Goal: Information Seeking & Learning: Learn about a topic

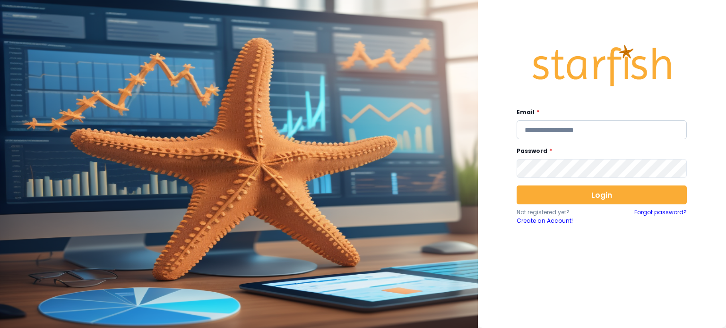
click at [537, 127] on input "email" at bounding box center [602, 130] width 170 height 19
type input "**********"
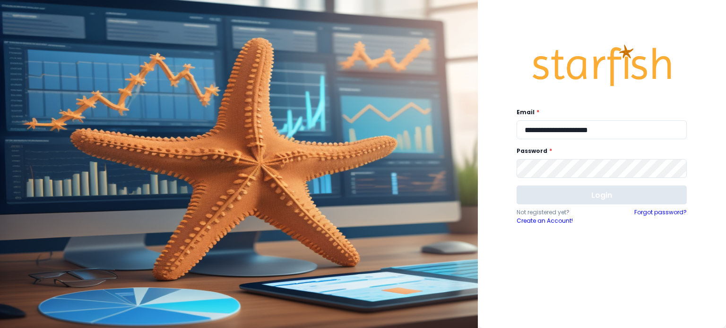
click at [560, 188] on button "Login" at bounding box center [602, 195] width 170 height 19
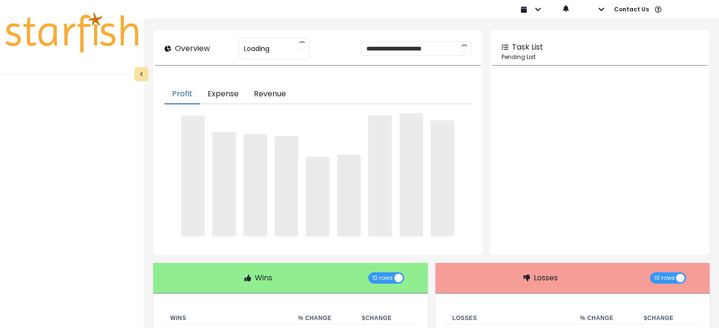
type input "**********"
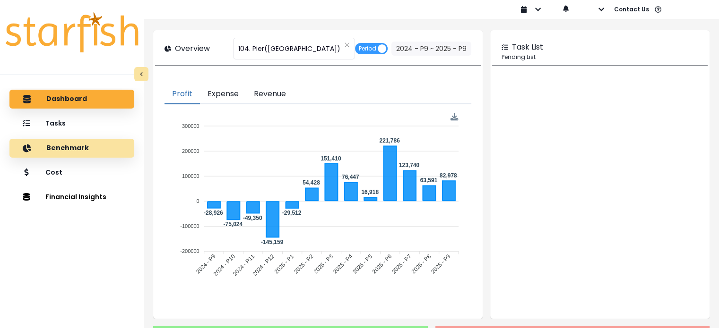
click at [62, 156] on div "Benchmark" at bounding box center [72, 148] width 110 height 20
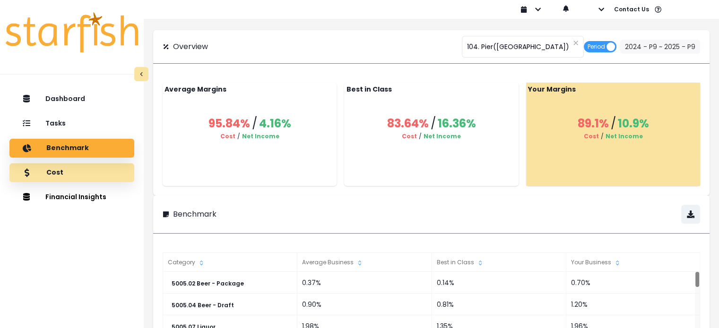
click at [60, 169] on p "Cost" at bounding box center [54, 173] width 17 height 9
click at [76, 180] on div "Cost" at bounding box center [72, 173] width 110 height 20
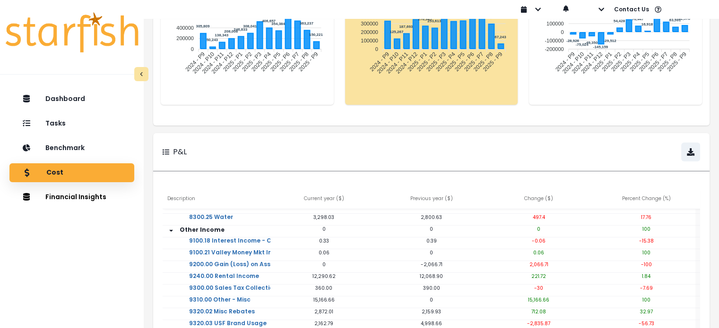
scroll to position [213, 0]
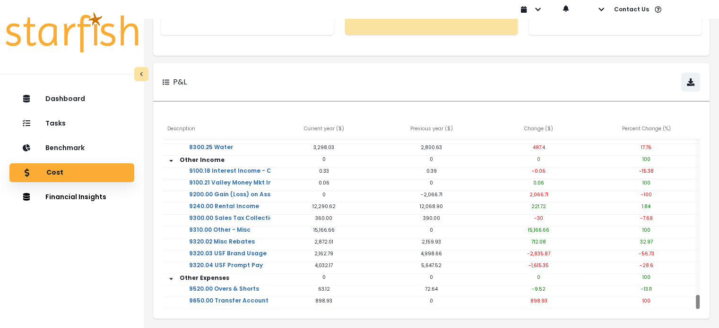
click at [318, 286] on p "63.12" at bounding box center [323, 289] width 107 height 7
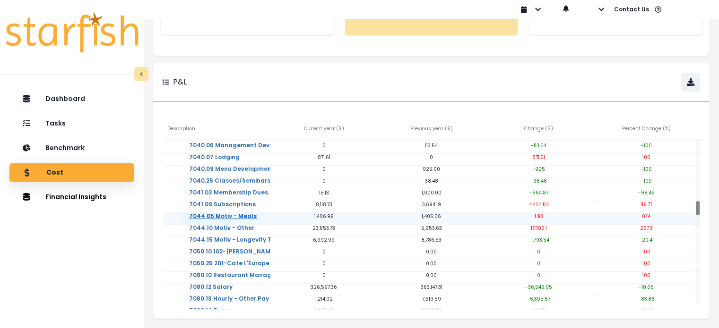
click at [243, 213] on link "7044.05 Motiv - Meals" at bounding box center [222, 222] width 83 height 19
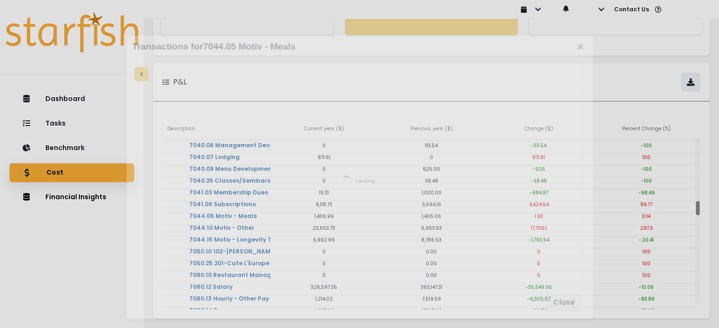
click at [243, 210] on div "Loading..." at bounding box center [359, 181] width 443 height 203
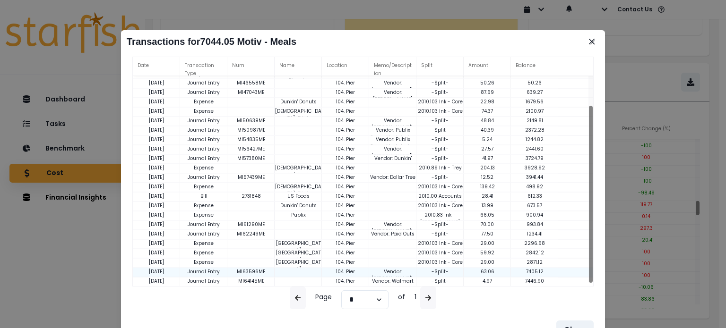
click at [221, 271] on p "Journal Entry" at bounding box center [203, 271] width 47 height 7
click at [306, 271] on div at bounding box center [298, 272] width 47 height 9
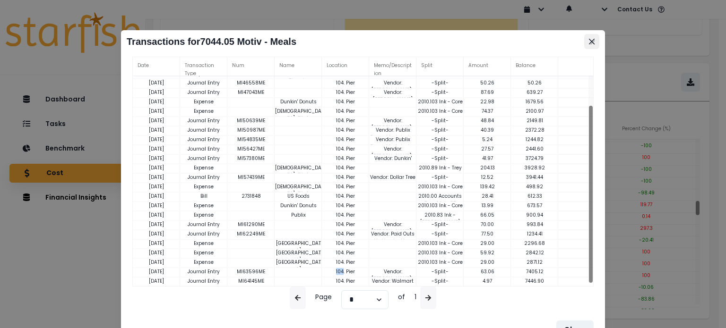
click at [586, 41] on button "Close" at bounding box center [591, 41] width 15 height 15
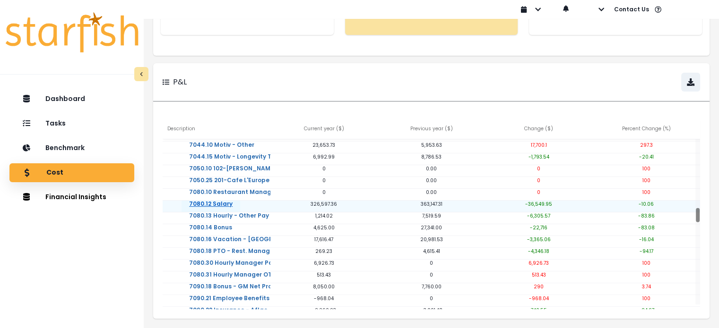
click at [220, 201] on link "7080.12 Salary" at bounding box center [210, 210] width 59 height 19
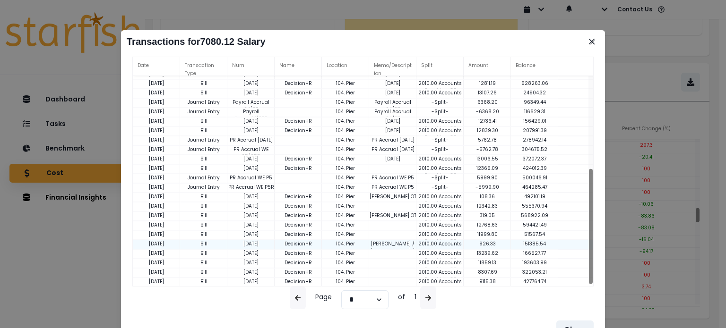
click at [397, 247] on p "Misael / Chris / Tommy OT Pay" at bounding box center [392, 255] width 47 height 28
click at [394, 250] on div at bounding box center [392, 254] width 47 height 9
click at [595, 42] on button "Close" at bounding box center [591, 41] width 15 height 15
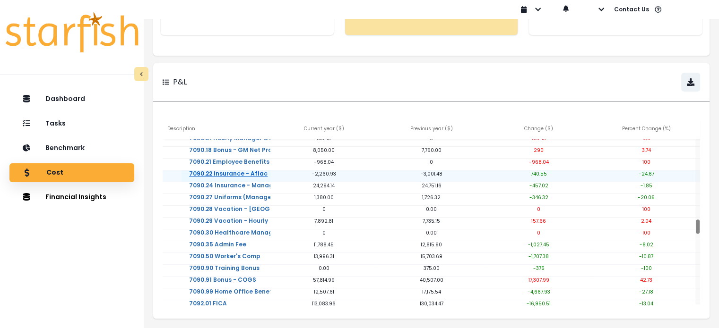
click at [259, 171] on link "7090.22 Insurance - Aflac" at bounding box center [228, 180] width 94 height 19
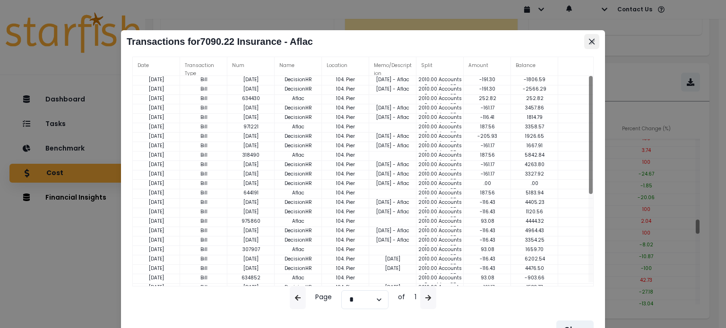
click at [594, 44] on icon "Close" at bounding box center [592, 42] width 6 height 6
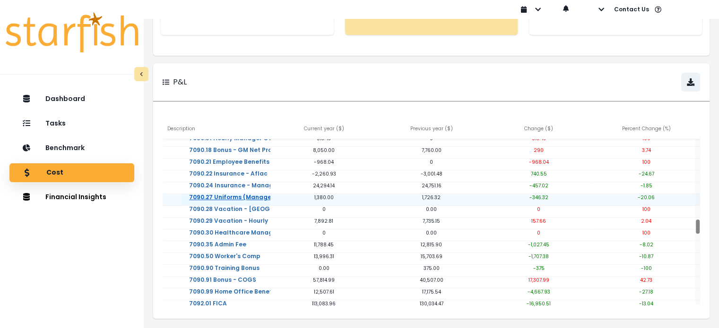
click at [241, 194] on link "7090.27 Uniforms (Manager)" at bounding box center [232, 203] width 103 height 19
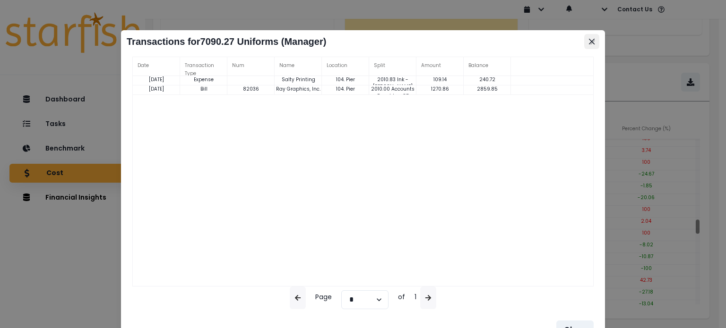
click at [589, 43] on icon "Close" at bounding box center [592, 42] width 6 height 6
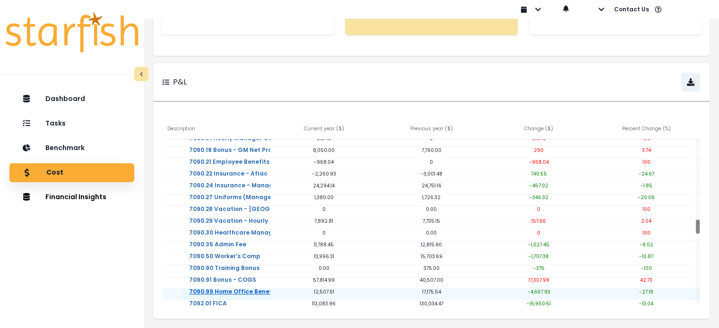
click at [255, 289] on link "7090.99 Home Office Benefits Allocations" at bounding box center [252, 298] width 142 height 19
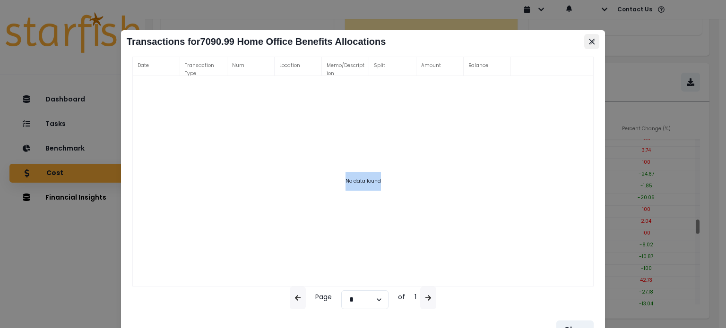
click at [594, 39] on icon "Close" at bounding box center [592, 42] width 6 height 6
click at [590, 43] on icon "Close" at bounding box center [592, 42] width 6 height 6
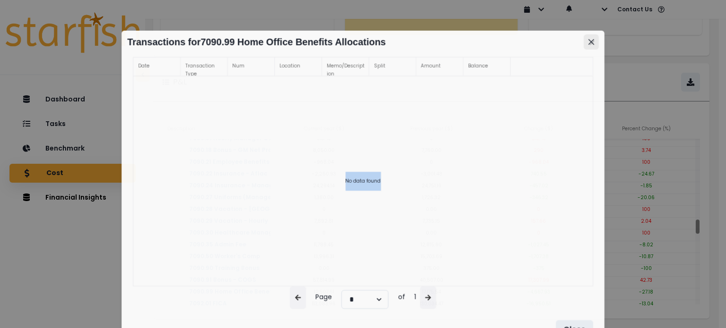
click at [590, 43] on icon "Close" at bounding box center [591, 42] width 6 height 6
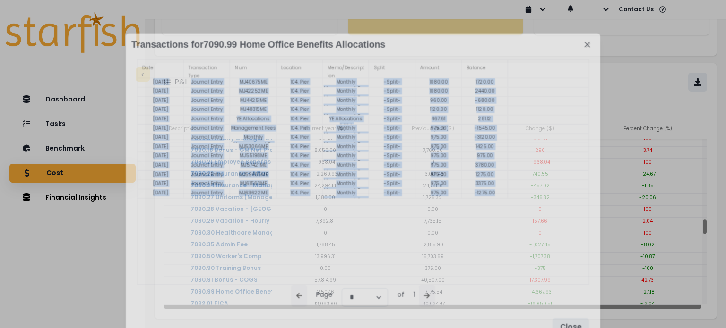
click at [261, 285] on div "Page * of 1" at bounding box center [363, 296] width 452 height 22
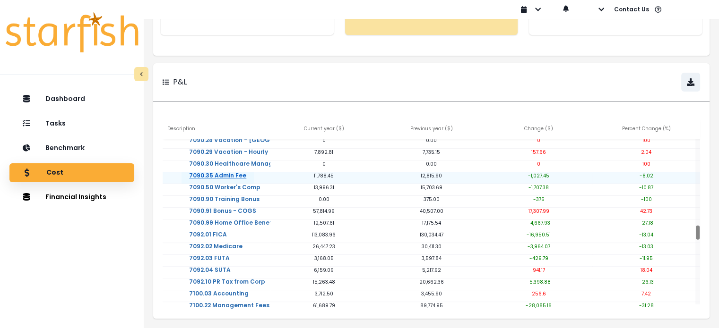
click at [220, 173] on link "7090.35 Admin Fee" at bounding box center [217, 182] width 72 height 19
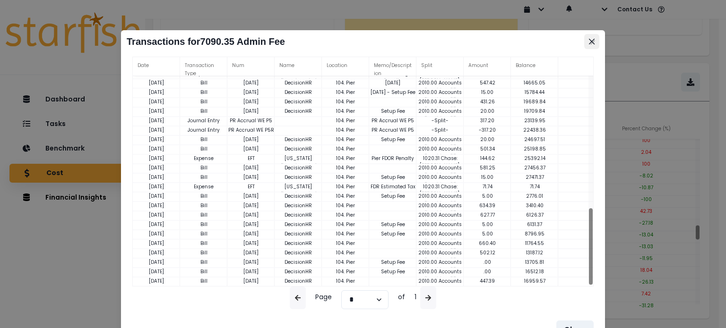
click at [588, 44] on button "Close" at bounding box center [591, 41] width 15 height 15
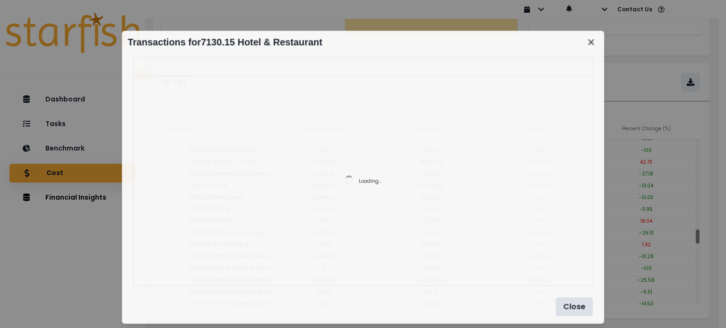
click at [592, 39] on icon "Close" at bounding box center [591, 42] width 6 height 6
click at [580, 302] on button "Close" at bounding box center [574, 307] width 37 height 19
click at [592, 43] on icon "Close" at bounding box center [591, 42] width 6 height 6
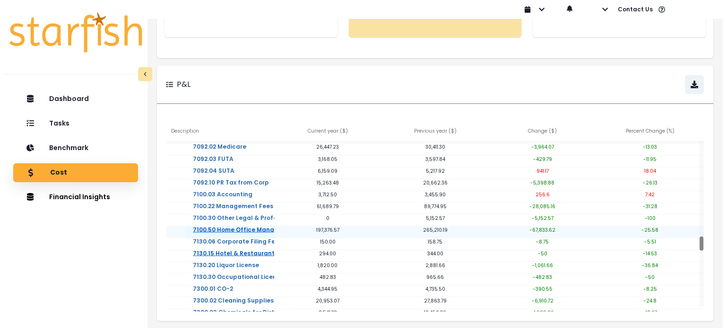
scroll to position [210, 0]
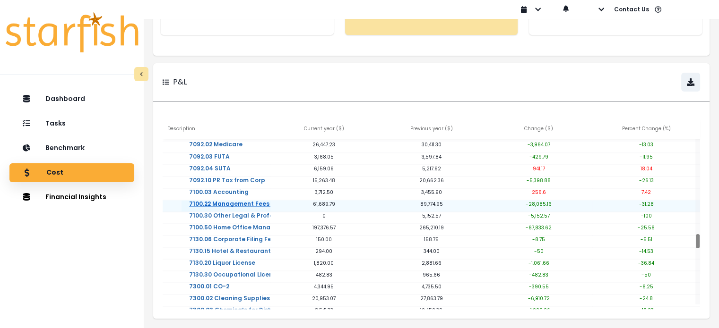
click at [241, 201] on link "7100.22 Management Fees (G&A)" at bounding box center [239, 210] width 117 height 19
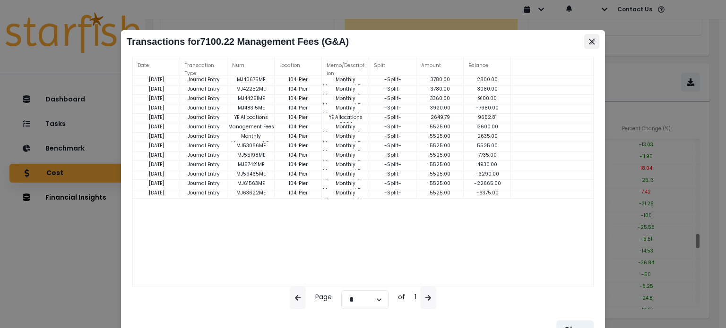
click at [589, 39] on icon "Close" at bounding box center [592, 42] width 6 height 6
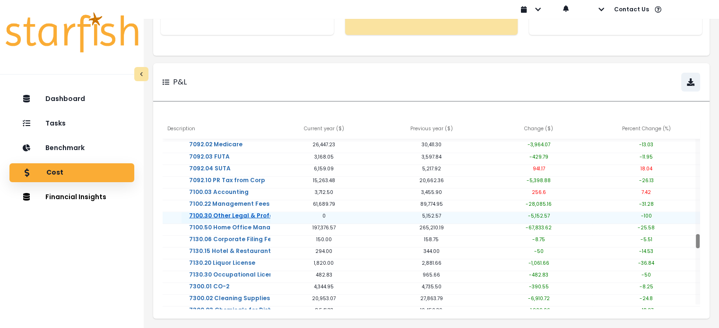
click at [260, 213] on link "7100.30 Other Legal & Professional" at bounding box center [241, 222] width 121 height 19
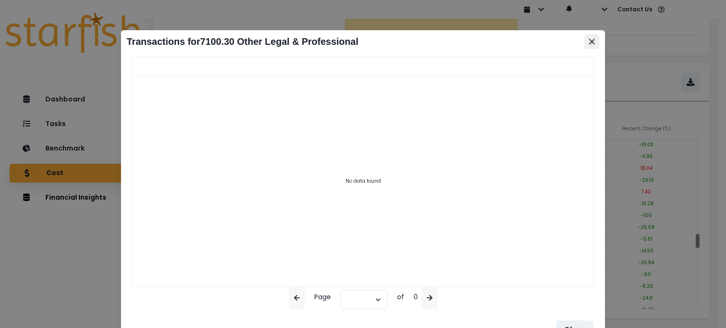
click at [590, 38] on button "Close" at bounding box center [591, 41] width 15 height 15
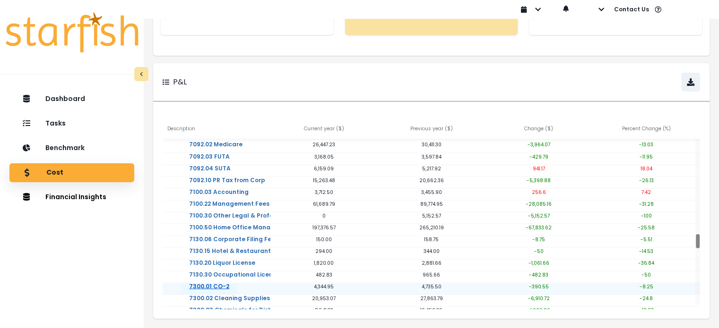
click at [224, 284] on link "7300.01 CO-2" at bounding box center [208, 293] width 55 height 19
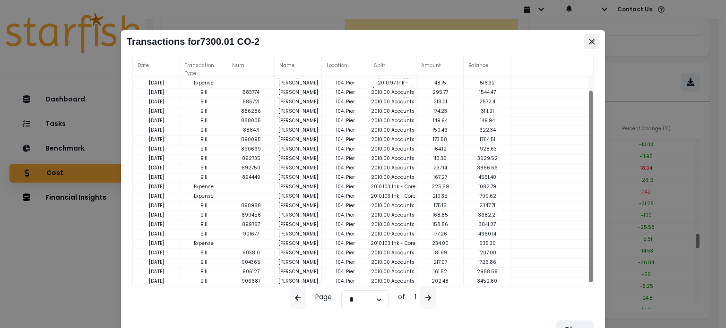
click at [591, 43] on icon "Close" at bounding box center [592, 42] width 6 height 6
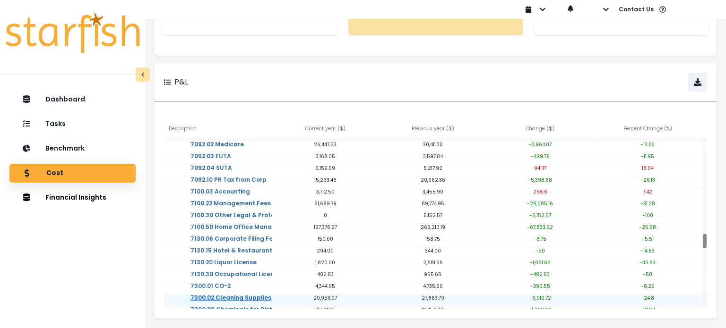
click at [229, 295] on link "7300.02 Cleaning Supplies" at bounding box center [231, 304] width 96 height 19
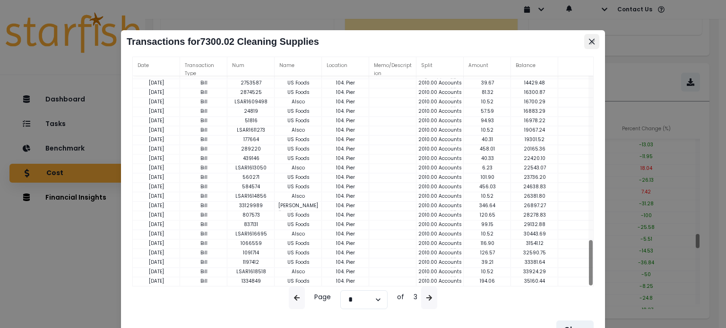
click at [593, 45] on button "Close" at bounding box center [591, 41] width 15 height 15
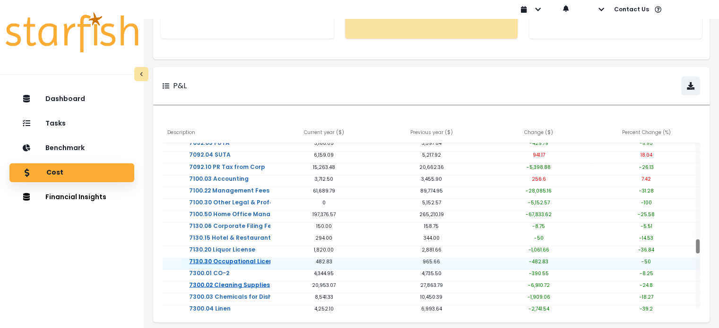
scroll to position [204, 0]
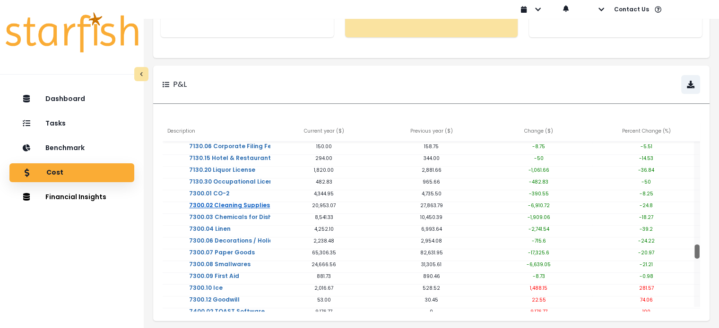
drag, startPoint x: 696, startPoint y: 249, endPoint x: 697, endPoint y: 256, distance: 6.7
click at [697, 256] on div at bounding box center [696, 252] width 5 height 14
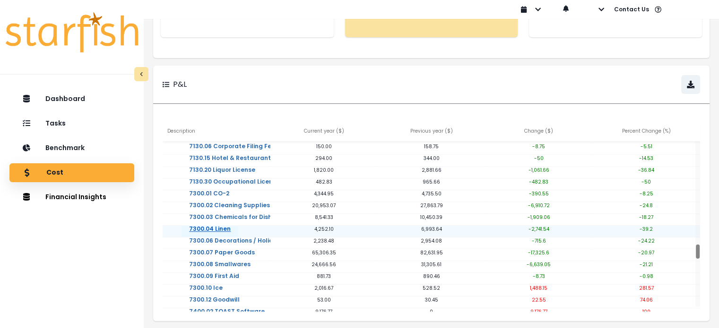
click at [216, 229] on link "7300.04 Linen" at bounding box center [209, 235] width 57 height 19
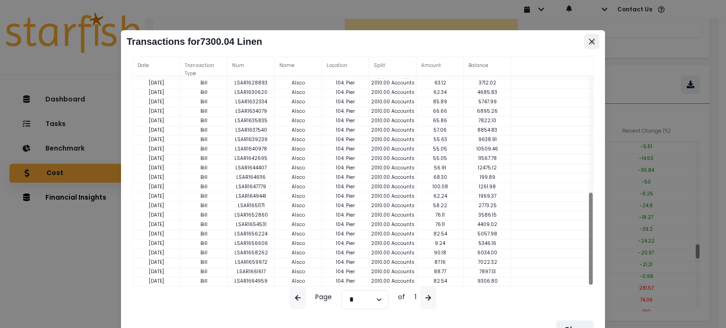
click at [592, 41] on icon "Close" at bounding box center [592, 42] width 6 height 6
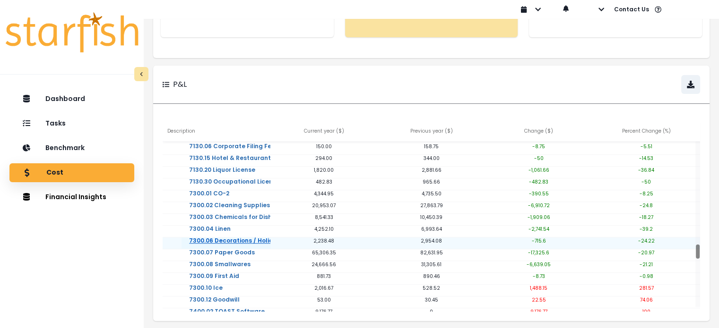
click at [244, 242] on link "7300.06 Decorations / Holidays" at bounding box center [236, 247] width 110 height 19
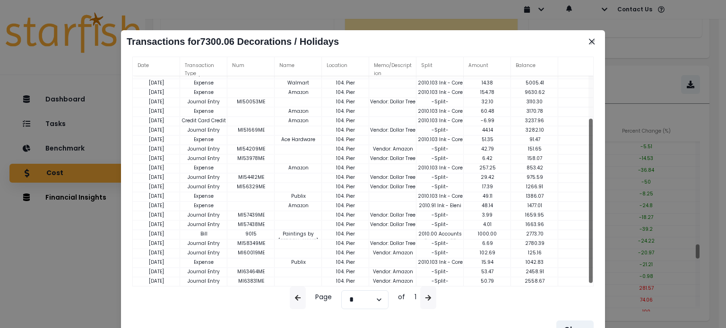
drag, startPoint x: 592, startPoint y: 179, endPoint x: 590, endPoint y: 306, distance: 127.6
click at [590, 306] on div "Date Transaction Type Num Name Location Memo/Description Split Amount Balance 0…" at bounding box center [363, 183] width 484 height 260
click at [596, 43] on button "Close" at bounding box center [591, 41] width 15 height 15
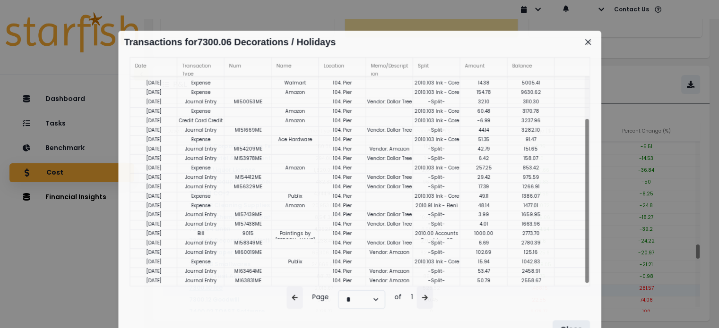
click at [212, 287] on link "7300.10 Ice" at bounding box center [205, 294] width 49 height 19
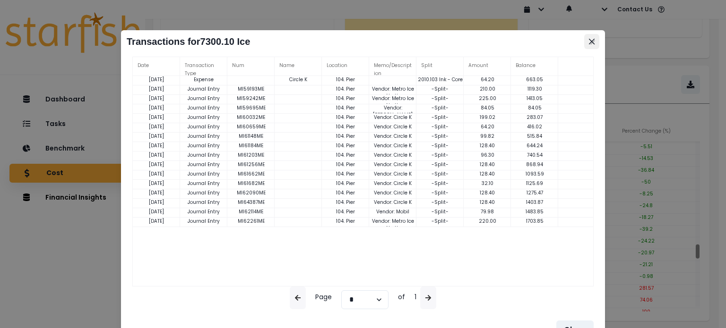
click at [594, 39] on icon "Close" at bounding box center [592, 42] width 6 height 6
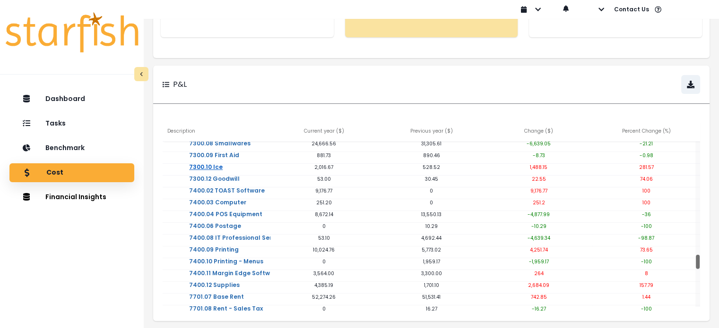
drag, startPoint x: 699, startPoint y: 256, endPoint x: 703, endPoint y: 263, distance: 8.9
click at [703, 263] on div "Description Current year ( $ ) Previous year ( $ ) Change ( $ ) Percent Change …" at bounding box center [431, 217] width 556 height 208
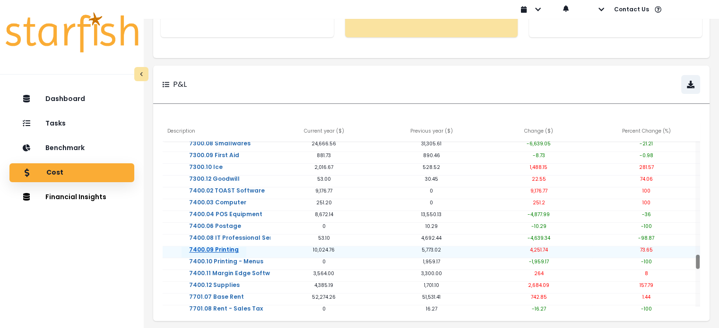
click at [225, 249] on link "7400.09 Printing" at bounding box center [213, 256] width 65 height 19
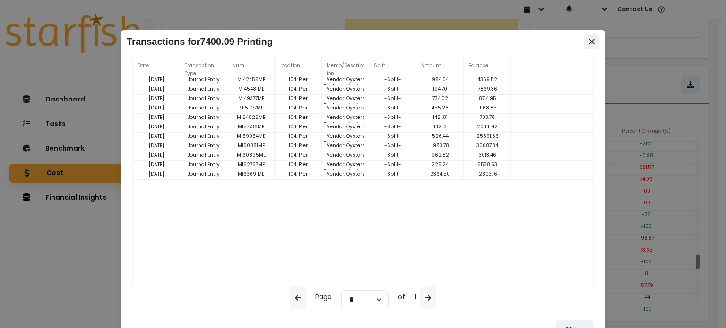
click at [590, 43] on icon "Close" at bounding box center [592, 42] width 6 height 6
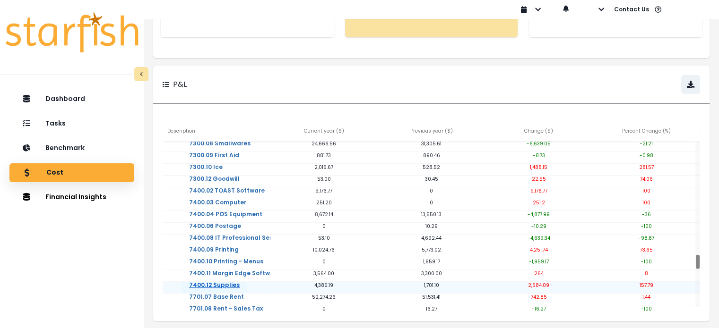
click at [225, 283] on link "7400.12 Supplies" at bounding box center [214, 291] width 66 height 19
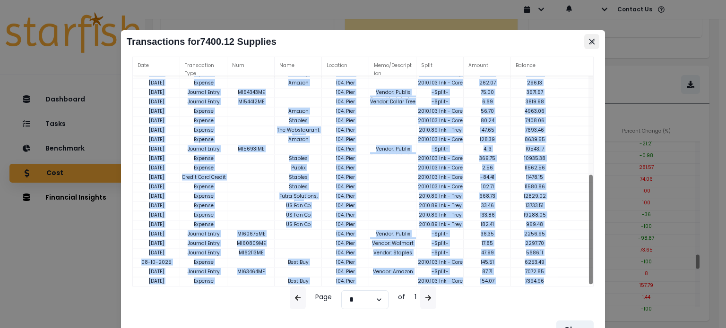
click at [594, 42] on icon "Close" at bounding box center [592, 42] width 6 height 6
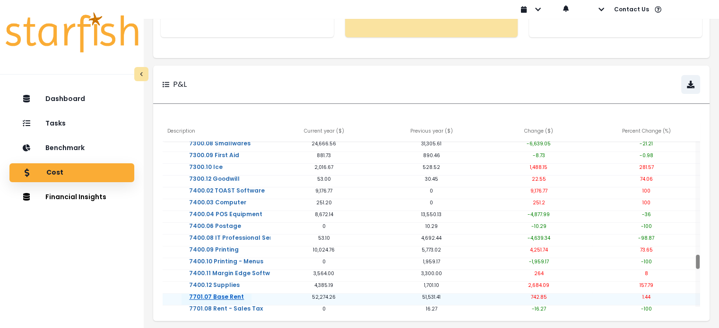
click at [220, 295] on link "7701.07 Base Rent" at bounding box center [216, 303] width 70 height 19
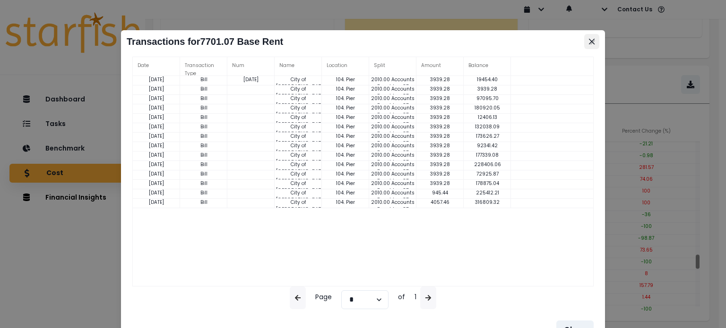
click at [594, 42] on icon "Close" at bounding box center [592, 42] width 6 height 6
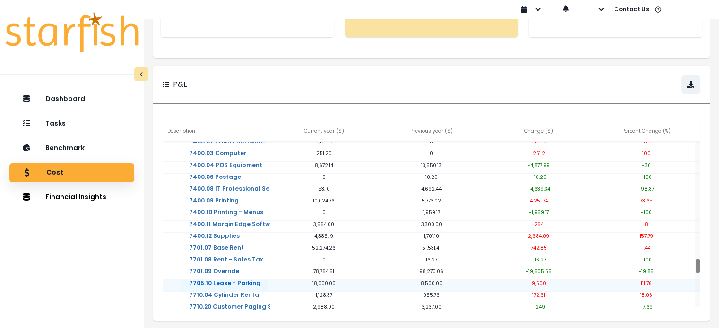
click at [244, 282] on link "7705.10 Lease - Parking" at bounding box center [224, 289] width 86 height 19
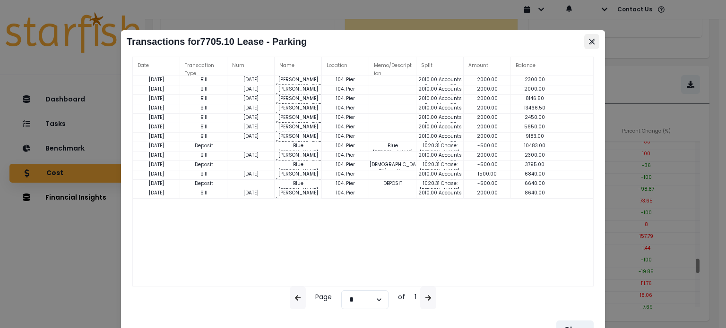
click at [587, 43] on button "Close" at bounding box center [591, 41] width 15 height 15
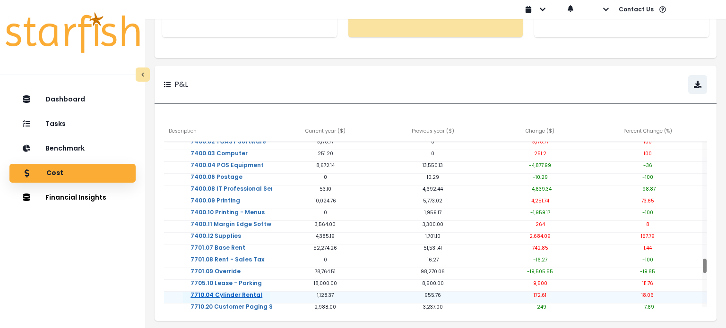
click at [249, 294] on link "7710.04 Cylinder Rental" at bounding box center [226, 301] width 87 height 19
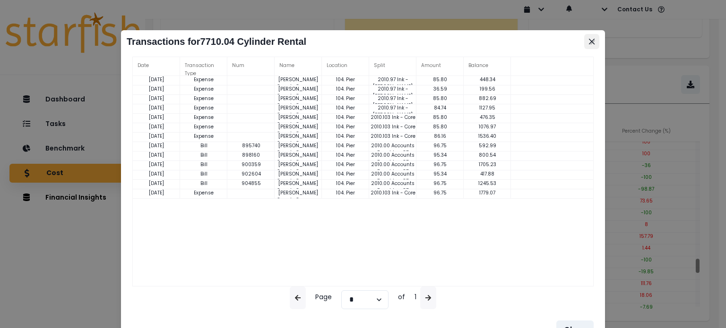
click at [591, 42] on icon "Close" at bounding box center [592, 42] width 6 height 6
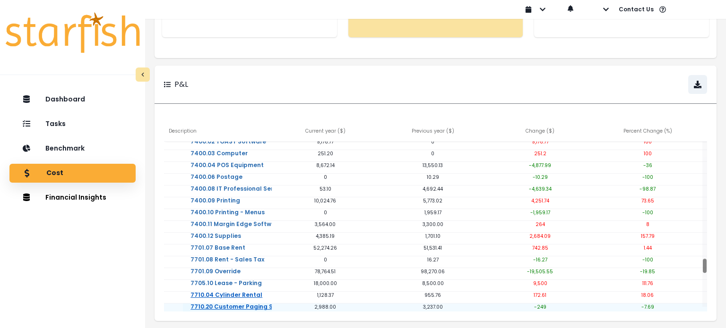
click at [249, 307] on link "7710.20 Customer Paging System" at bounding box center [241, 313] width 116 height 19
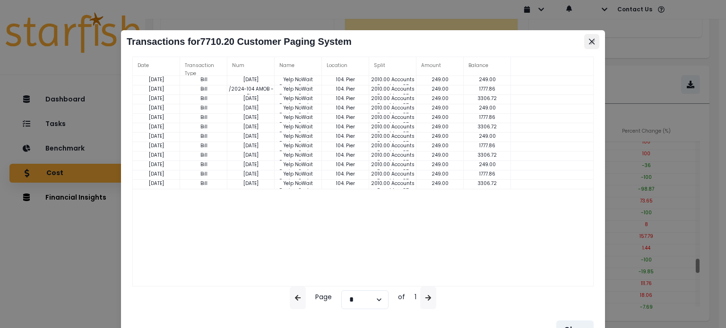
click at [590, 42] on icon "Close" at bounding box center [592, 42] width 6 height 6
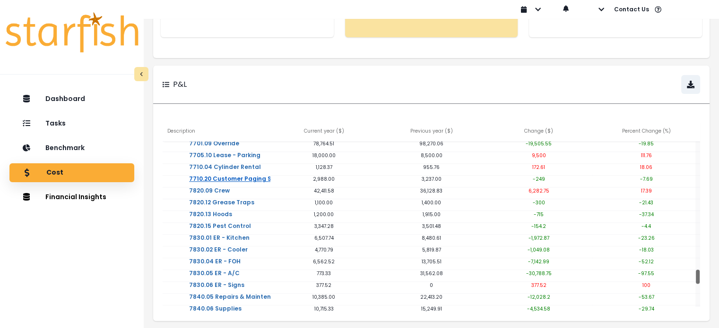
drag, startPoint x: 700, startPoint y: 274, endPoint x: 410, endPoint y: 315, distance: 292.7
click at [700, 285] on div "Description Current year ( $ ) Previous year ( $ ) Change ( $ ) Percent Change …" at bounding box center [431, 217] width 556 height 208
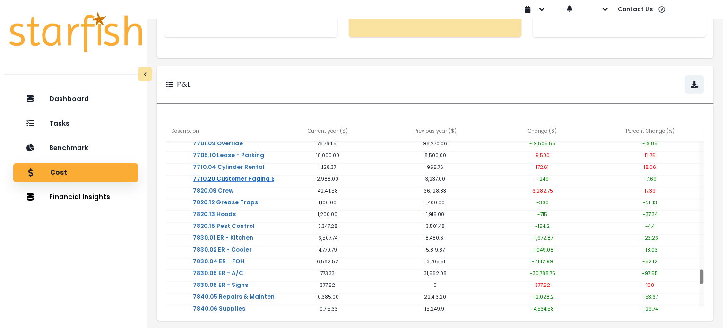
scroll to position [0, 0]
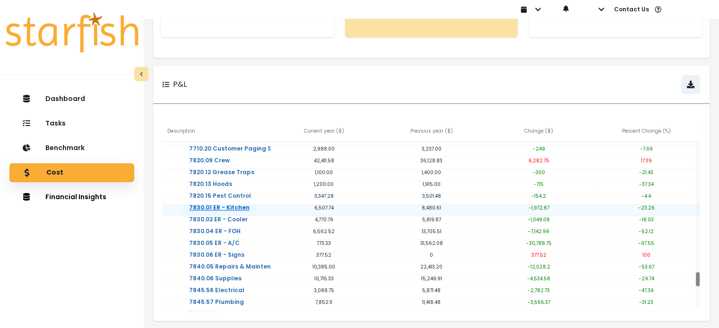
click at [236, 210] on link "7830.01 ER - Kitchen" at bounding box center [219, 214] width 76 height 19
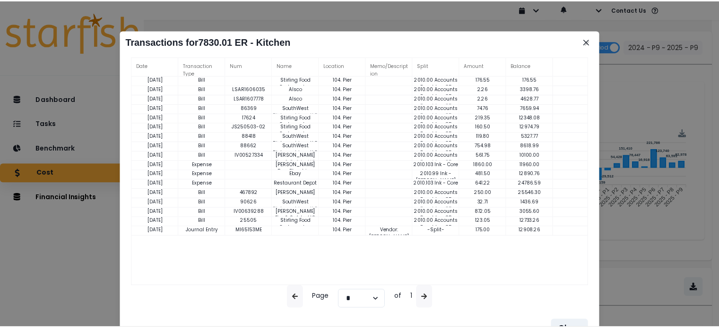
scroll to position [204, 0]
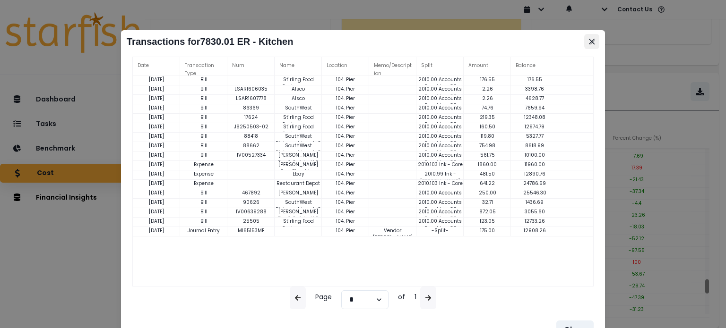
click at [592, 44] on button "Close" at bounding box center [591, 41] width 15 height 15
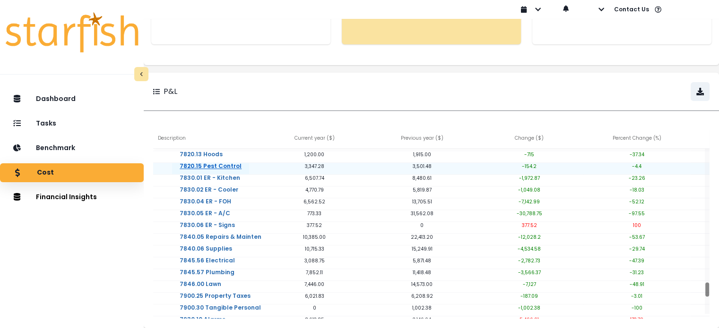
click at [227, 164] on link "7820.15 Pest Control" at bounding box center [210, 173] width 77 height 19
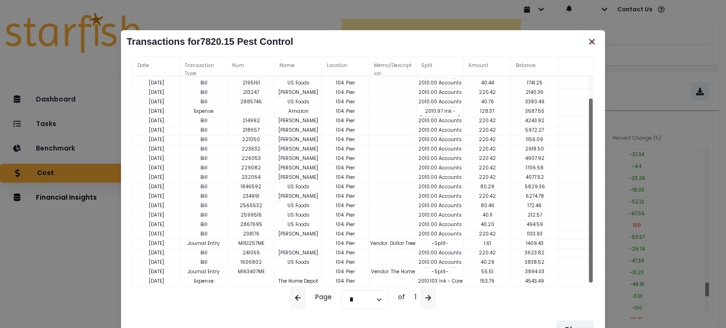
drag, startPoint x: 591, startPoint y: 247, endPoint x: 594, endPoint y: 269, distance: 22.4
click at [594, 269] on div "Date Transaction Type Num Name Location Memo/Description Split Amount Balance […" at bounding box center [363, 183] width 484 height 260
click at [591, 41] on icon "Close" at bounding box center [592, 42] width 6 height 6
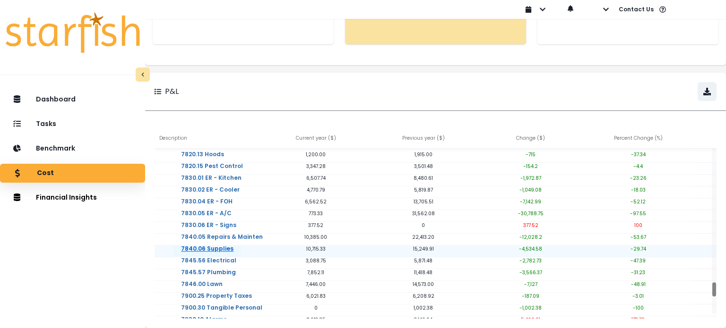
click at [229, 246] on link "7840.06 Supplies" at bounding box center [207, 255] width 68 height 19
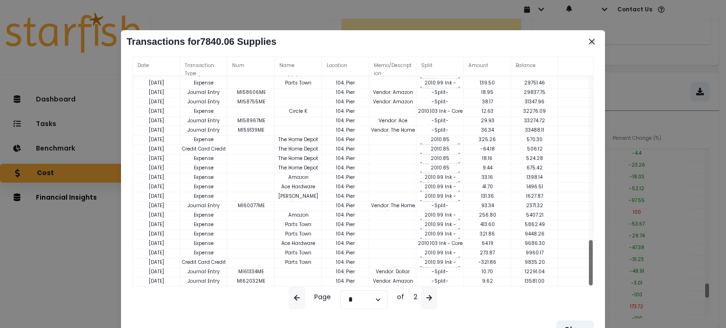
drag, startPoint x: 592, startPoint y: 194, endPoint x: 595, endPoint y: 273, distance: 78.5
click at [595, 273] on div "Date Transaction Type Num Name Location Memo/Description Split Amount Balance […" at bounding box center [363, 183] width 484 height 260
click at [590, 43] on icon "Close" at bounding box center [592, 42] width 6 height 6
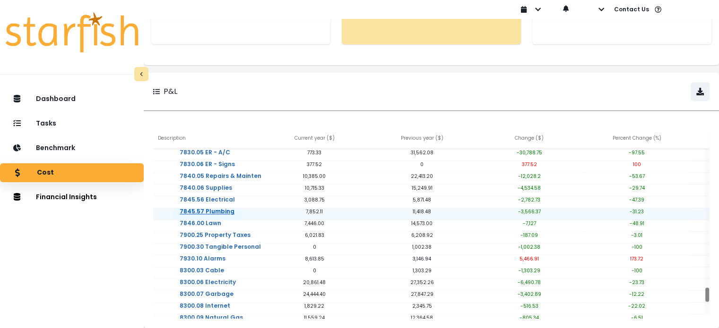
click at [229, 209] on link "7845.57 Plumbing" at bounding box center [207, 218] width 70 height 19
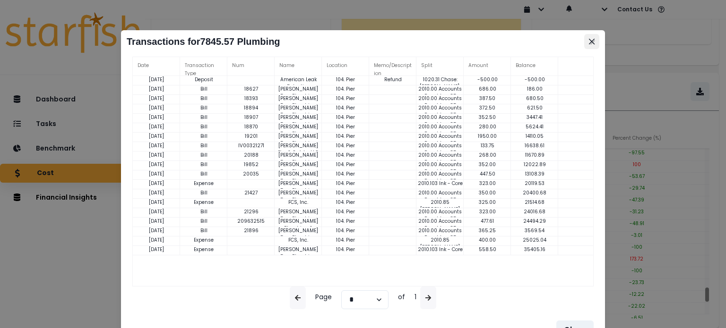
click at [592, 47] on button "Close" at bounding box center [591, 41] width 15 height 15
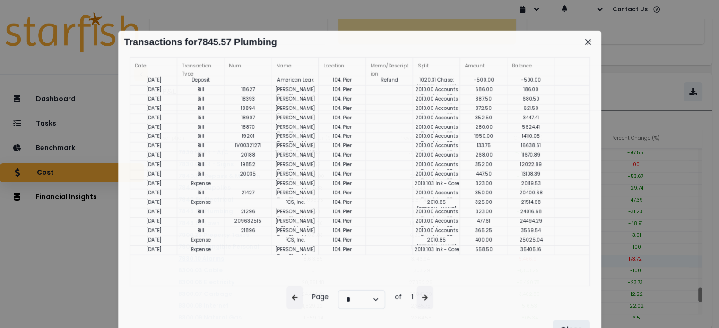
click at [224, 256] on link "7930.10 Alarms" at bounding box center [201, 265] width 61 height 19
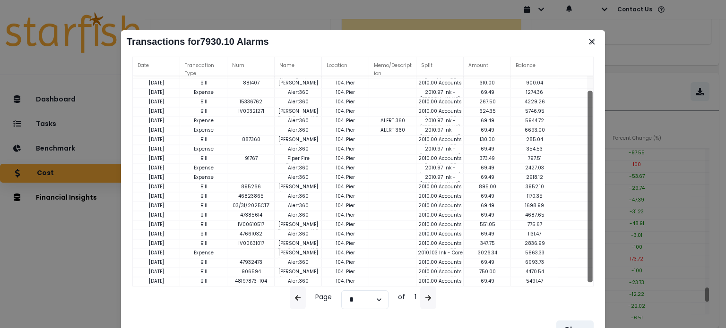
drag, startPoint x: 591, startPoint y: 219, endPoint x: 589, endPoint y: 268, distance: 48.7
click at [589, 268] on div at bounding box center [589, 187] width 5 height 192
click at [587, 42] on button "Close" at bounding box center [591, 41] width 15 height 15
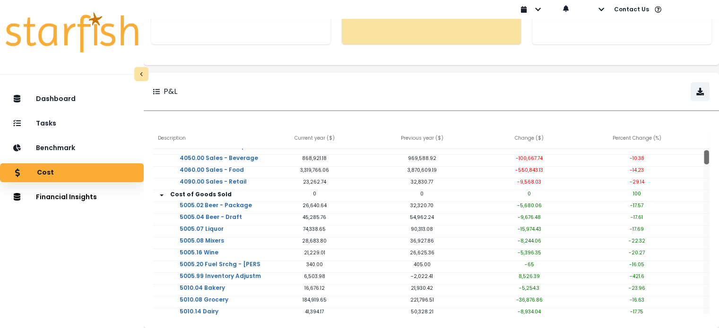
drag, startPoint x: 696, startPoint y: 280, endPoint x: 699, endPoint y: 151, distance: 129.5
click at [704, 151] on div at bounding box center [706, 158] width 5 height 14
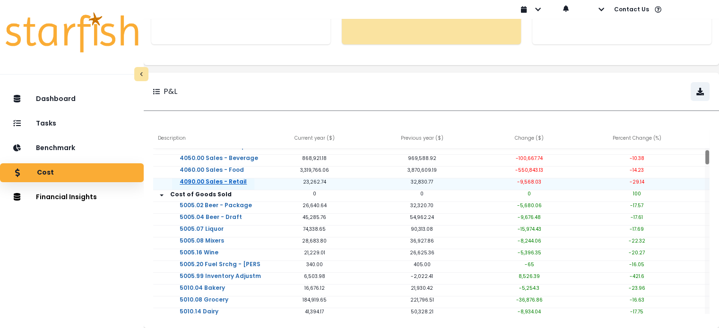
click at [242, 179] on link "4090.00 Sales - Retail" at bounding box center [213, 188] width 82 height 19
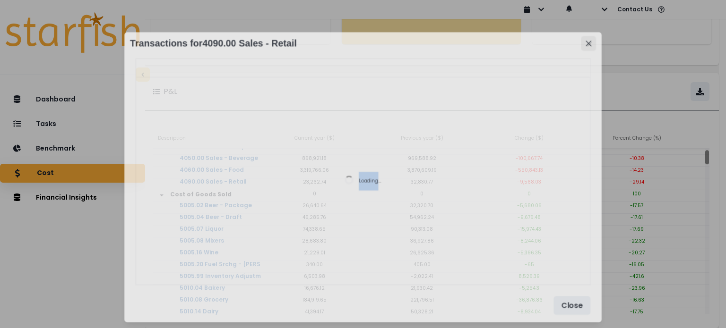
click at [595, 43] on button "Close" at bounding box center [588, 43] width 15 height 15
click at [591, 42] on icon "Close" at bounding box center [589, 44] width 6 height 6
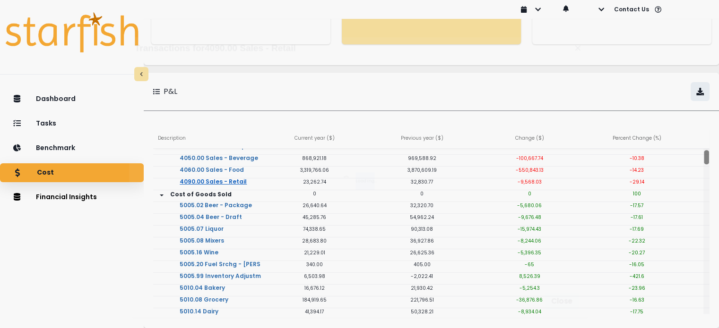
click at [703, 162] on div at bounding box center [706, 231] width 6 height 165
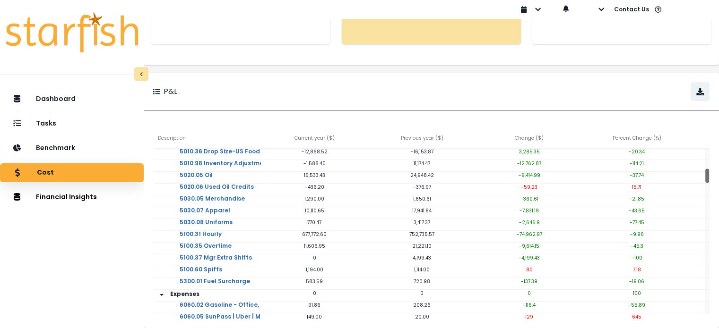
drag, startPoint x: 698, startPoint y: 156, endPoint x: 708, endPoint y: 171, distance: 17.7
click at [708, 171] on div "Description Current year ( $ ) Previous year ( $ ) Change ( $ ) Percent Change …" at bounding box center [431, 225] width 575 height 208
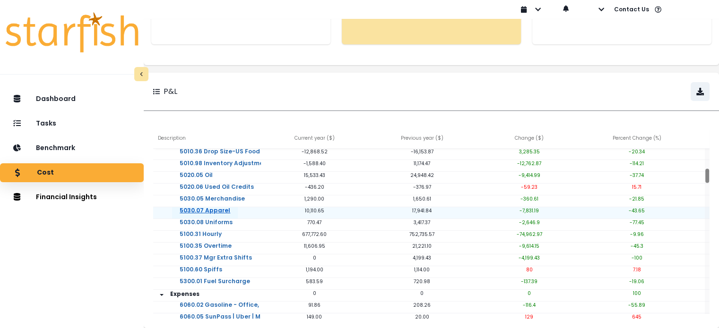
click at [221, 207] on link "5030.07 Apparel" at bounding box center [205, 216] width 66 height 19
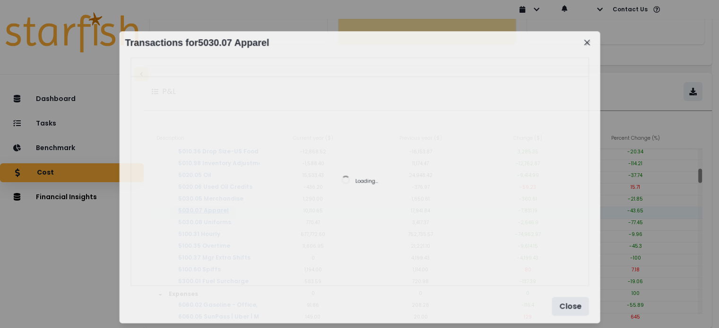
click at [221, 206] on div "Loading..." at bounding box center [359, 181] width 457 height 209
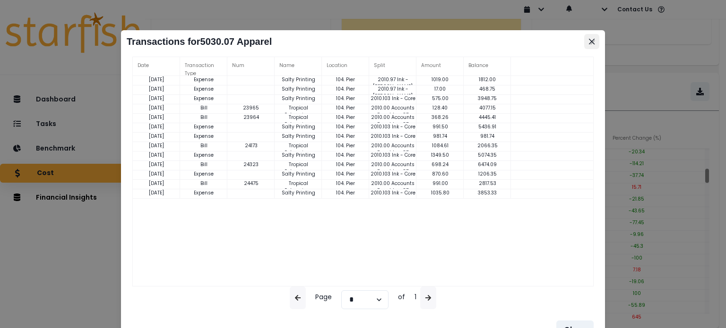
click at [588, 46] on button "Close" at bounding box center [591, 41] width 15 height 15
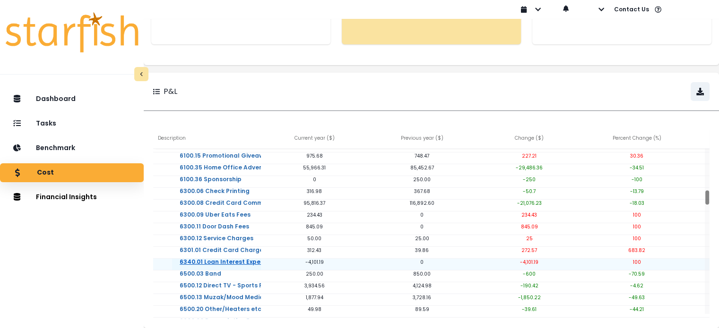
click at [266, 259] on link "6340.01 Loan Interest Expense" at bounding box center [225, 268] width 107 height 19
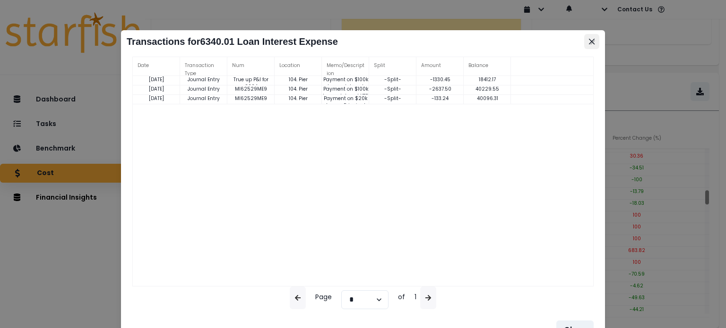
click at [592, 45] on button "Close" at bounding box center [591, 41] width 15 height 15
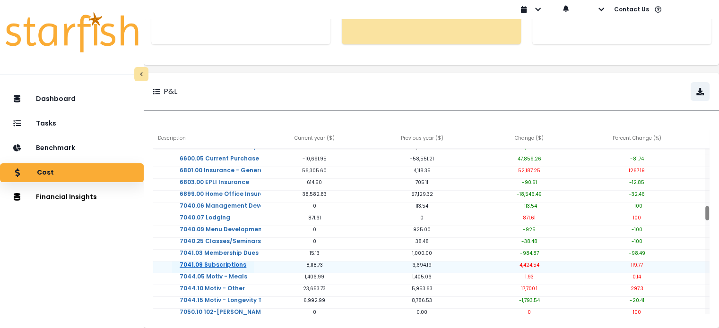
click at [227, 262] on link "7041.09 Subscriptions" at bounding box center [213, 271] width 82 height 19
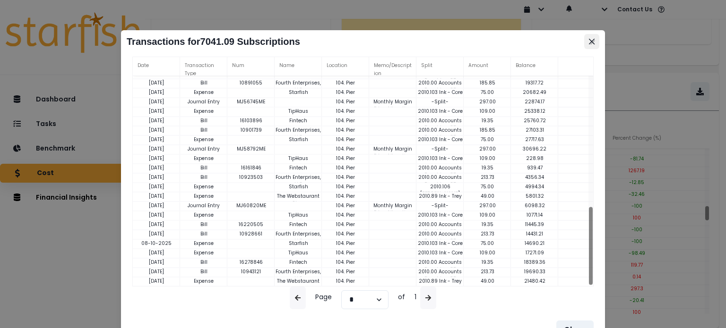
click at [597, 44] on button "Close" at bounding box center [591, 41] width 15 height 15
